Goal: Book appointment/travel/reservation

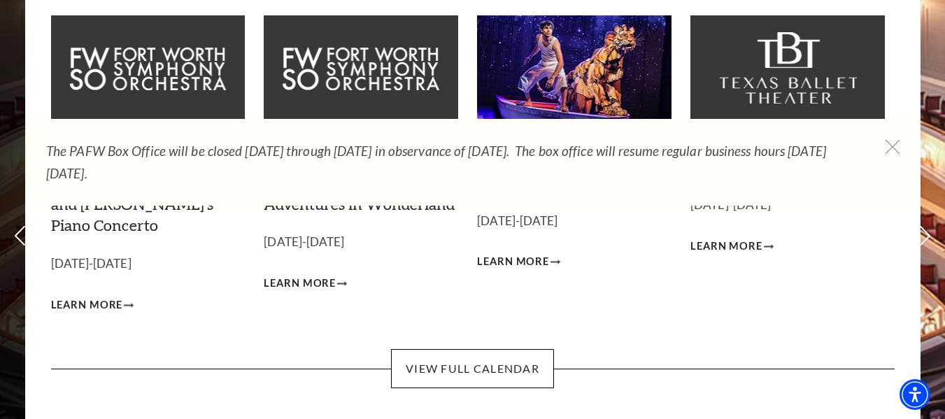
scroll to position [112, 0]
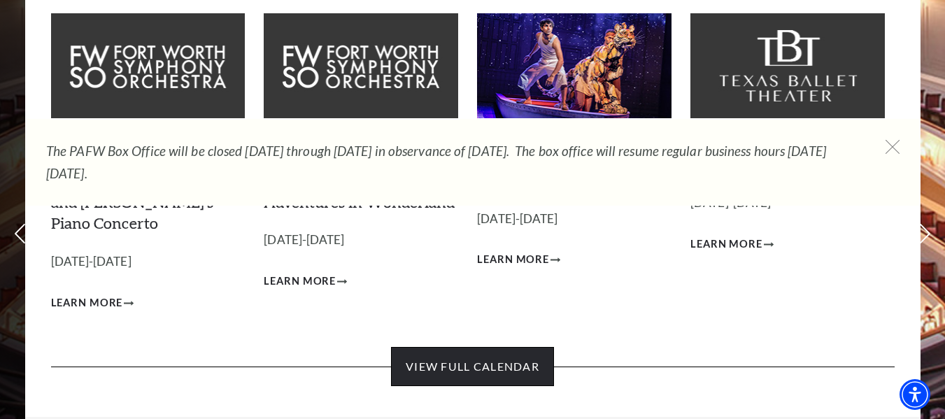
click at [517, 347] on link "View Full Calendar" at bounding box center [472, 366] width 163 height 39
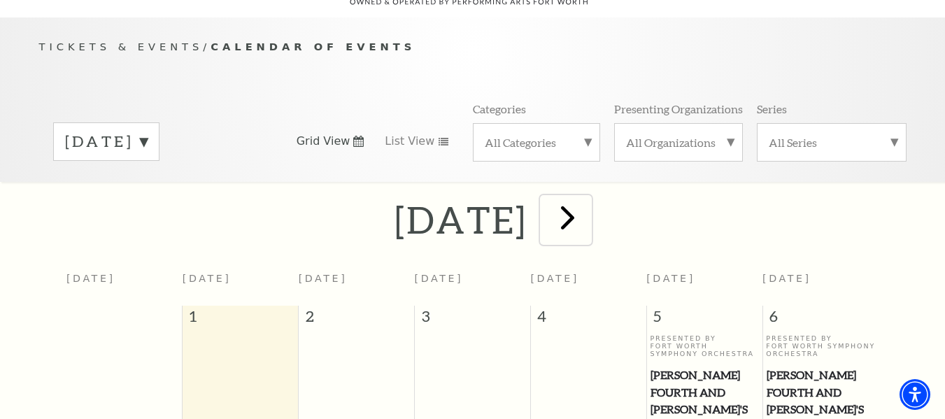
click at [588, 203] on span "next" at bounding box center [568, 217] width 40 height 40
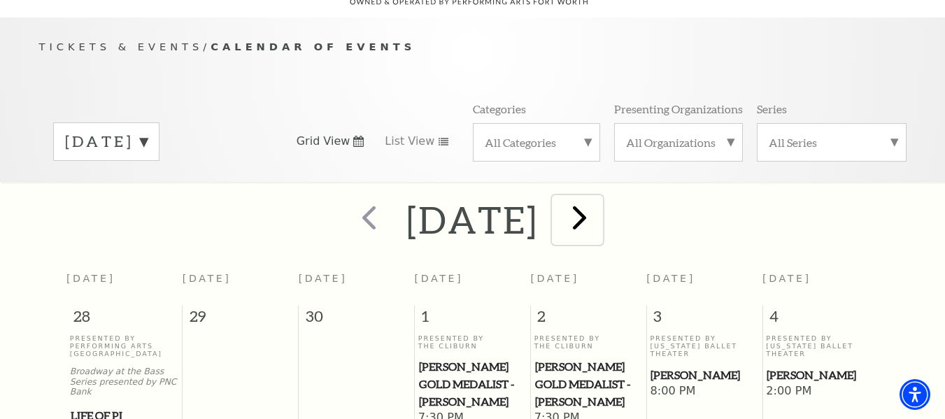
click at [600, 202] on span "next" at bounding box center [580, 217] width 40 height 40
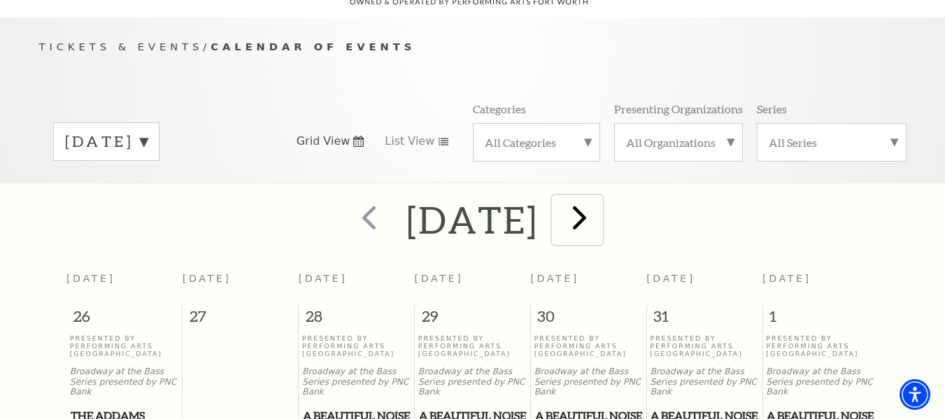
click at [600, 201] on span "next" at bounding box center [580, 217] width 40 height 40
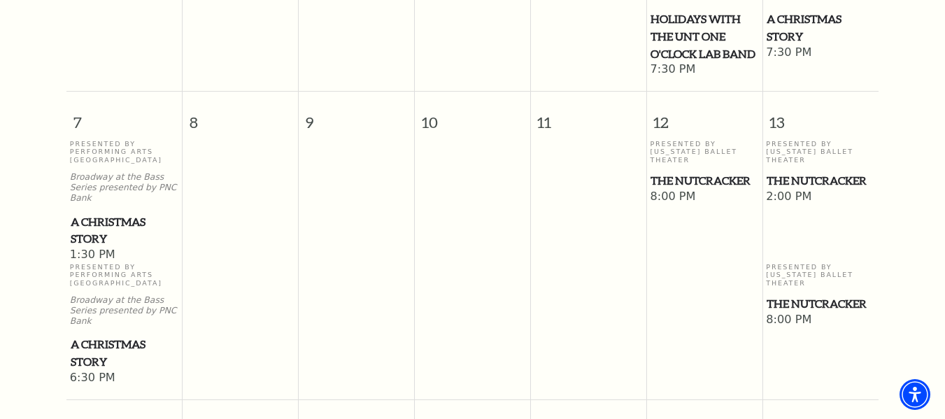
scroll to position [640, 0]
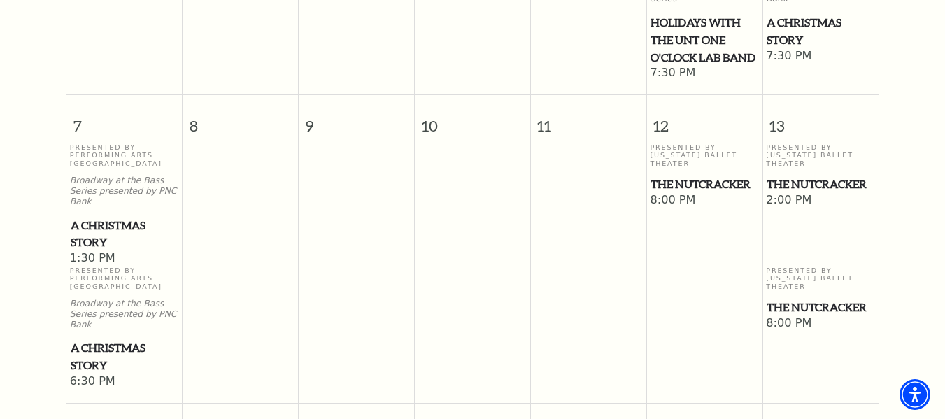
click at [831, 299] on span "The Nutcracker" at bounding box center [821, 307] width 108 height 17
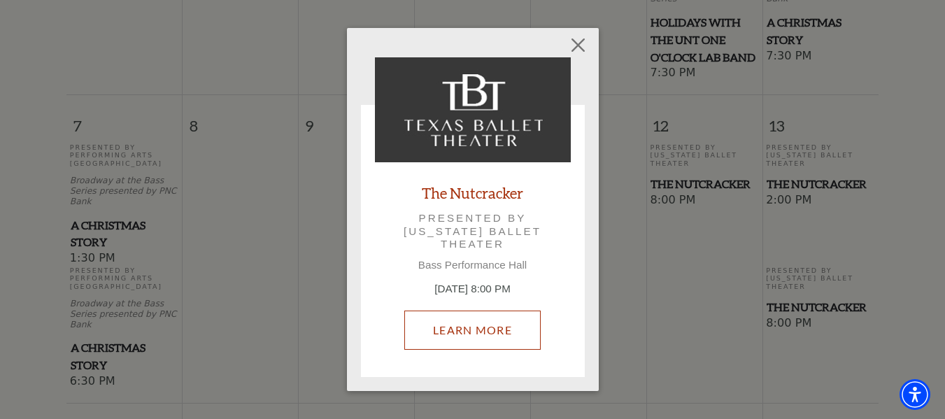
click at [495, 321] on link "Learn More" at bounding box center [473, 330] width 136 height 39
